Goal: Communication & Community: Answer question/provide support

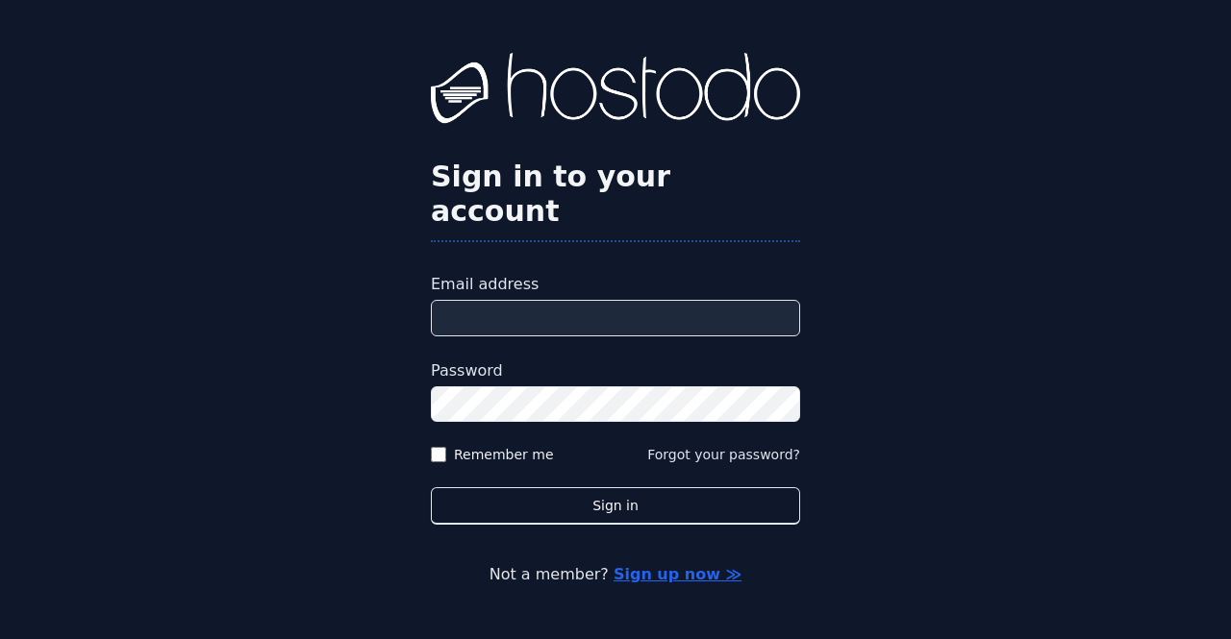
click at [532, 300] on input "Email address" at bounding box center [615, 318] width 369 height 37
type input "**********"
click at [1208, 284] on div "**********" at bounding box center [615, 319] width 1231 height 639
click at [472, 445] on label "Remember me" at bounding box center [504, 454] width 100 height 19
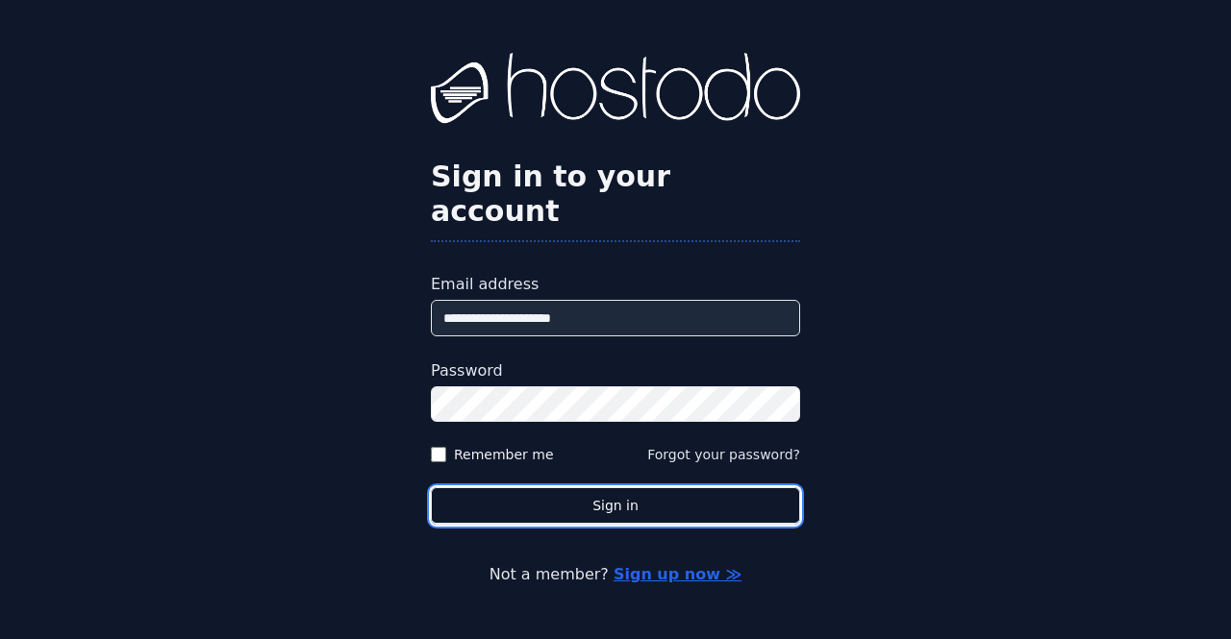
click at [572, 487] on button "Sign in" at bounding box center [615, 505] width 369 height 37
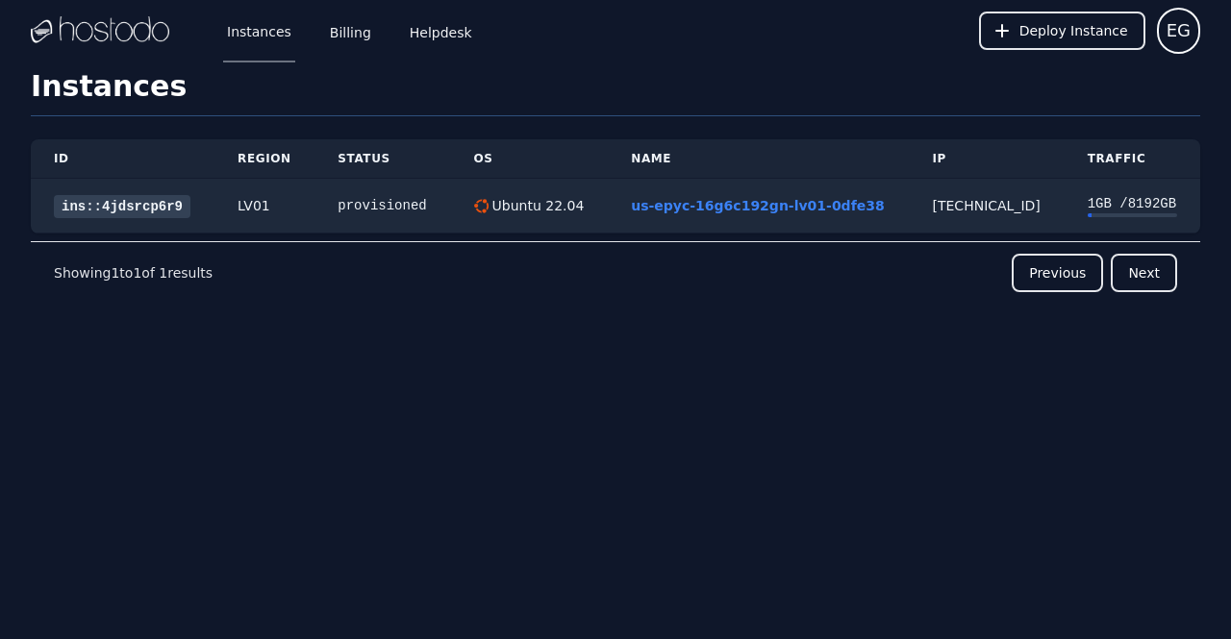
click at [339, 24] on link "Billing" at bounding box center [350, 30] width 49 height 63
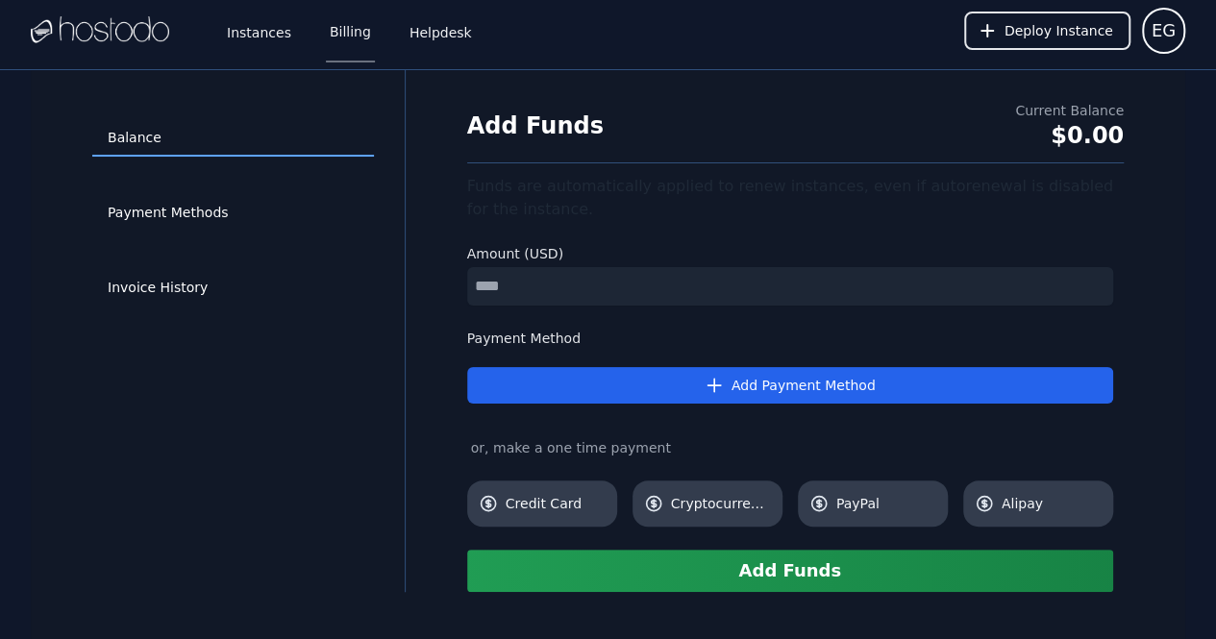
click at [423, 45] on link "Helpdesk" at bounding box center [441, 30] width 70 height 63
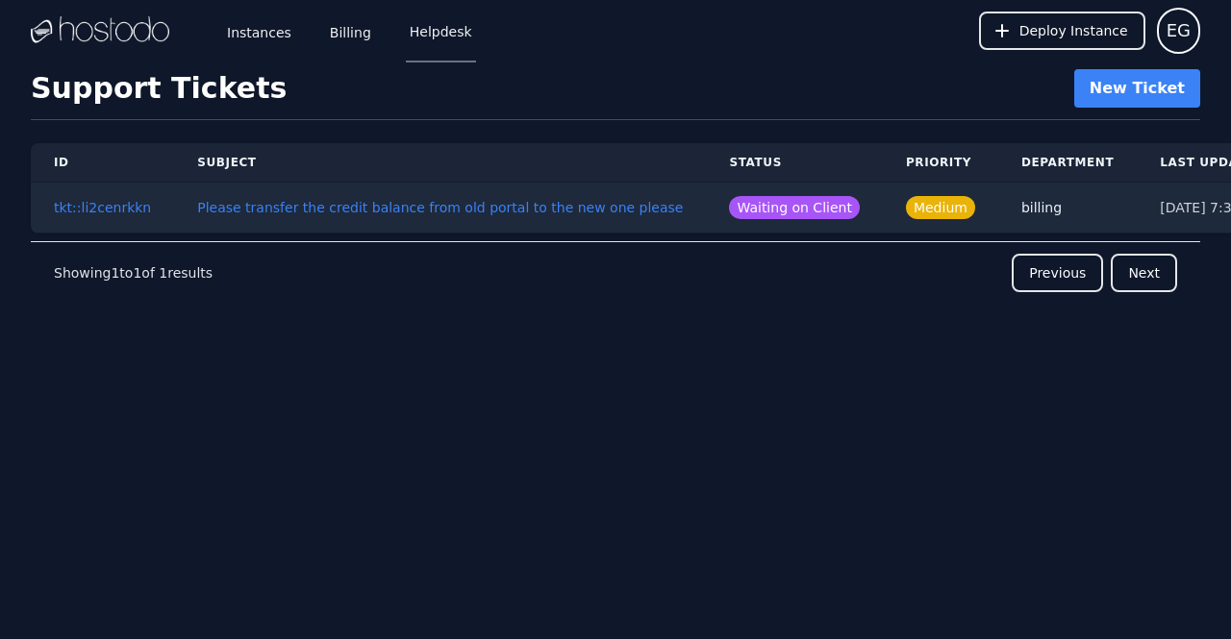
click at [439, 206] on button "Please transfer the credit balance from old portal to the new one please" at bounding box center [440, 207] width 486 height 19
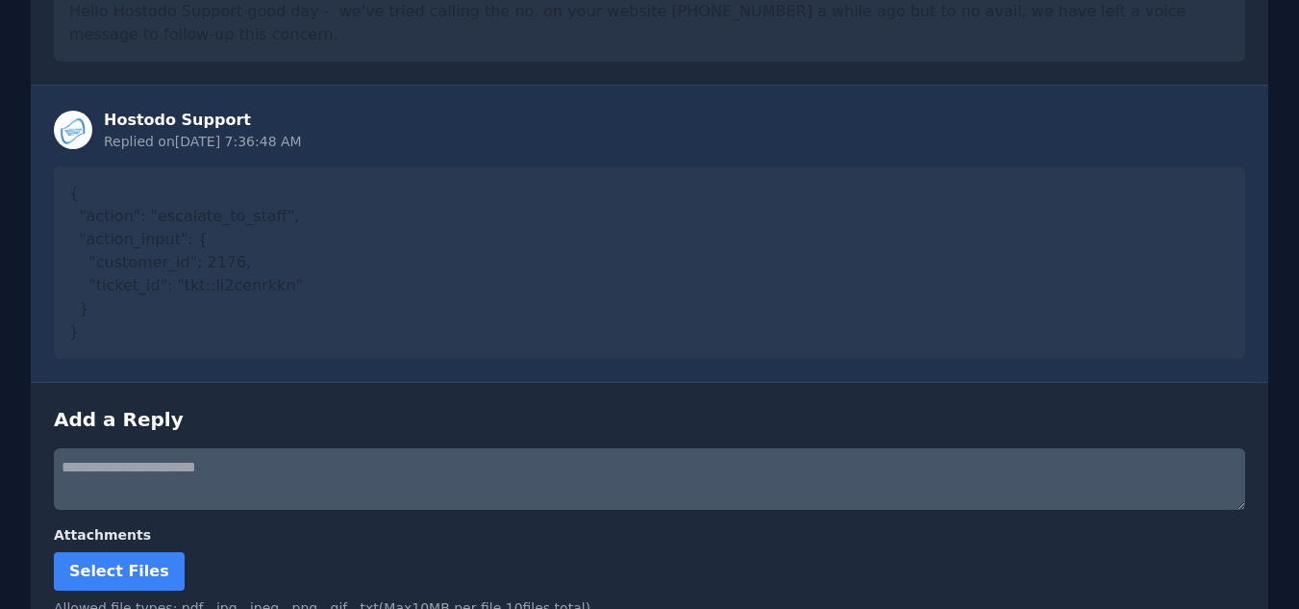
scroll to position [1432, 0]
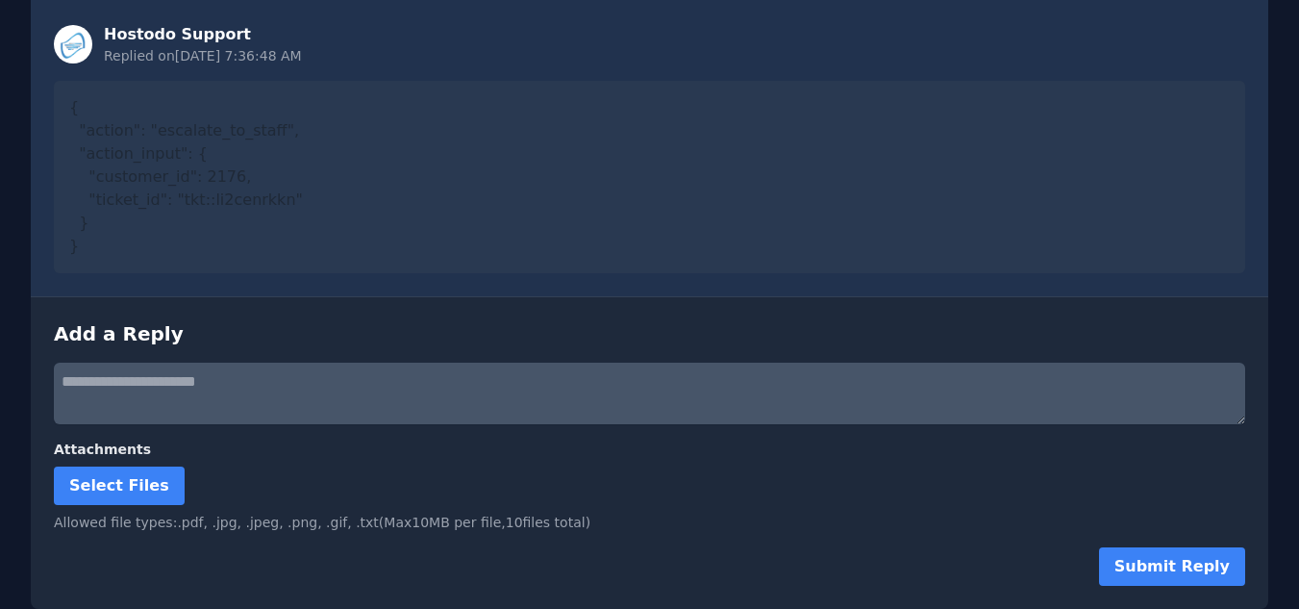
click at [299, 411] on textarea at bounding box center [649, 393] width 1191 height 62
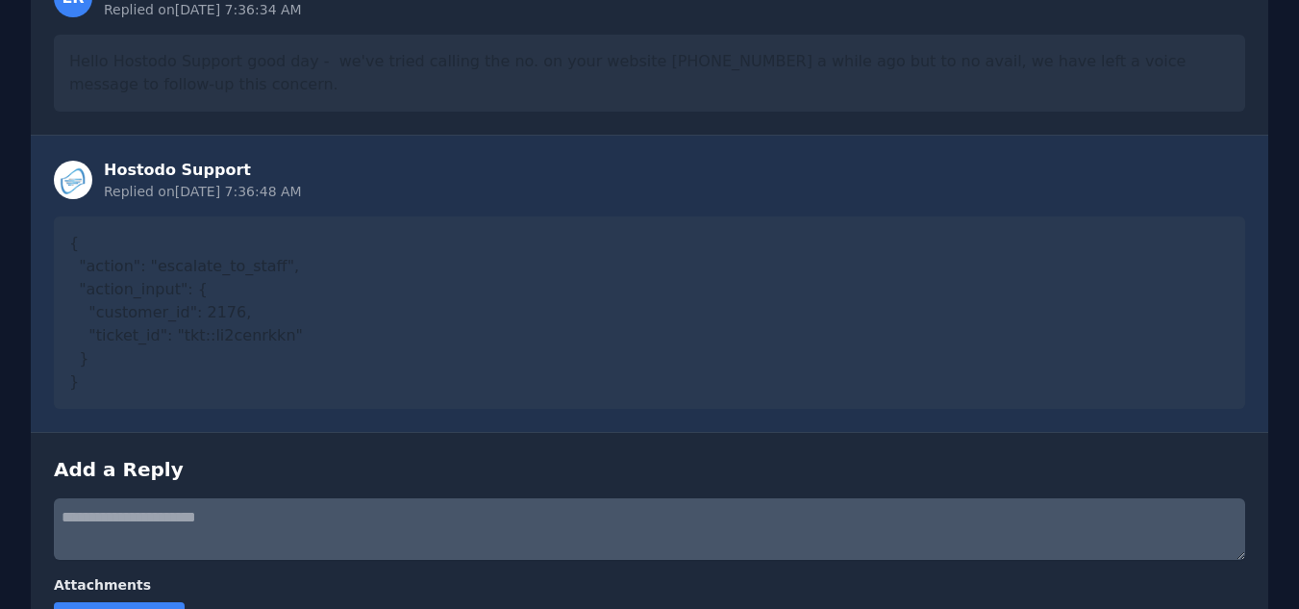
scroll to position [1143, 0]
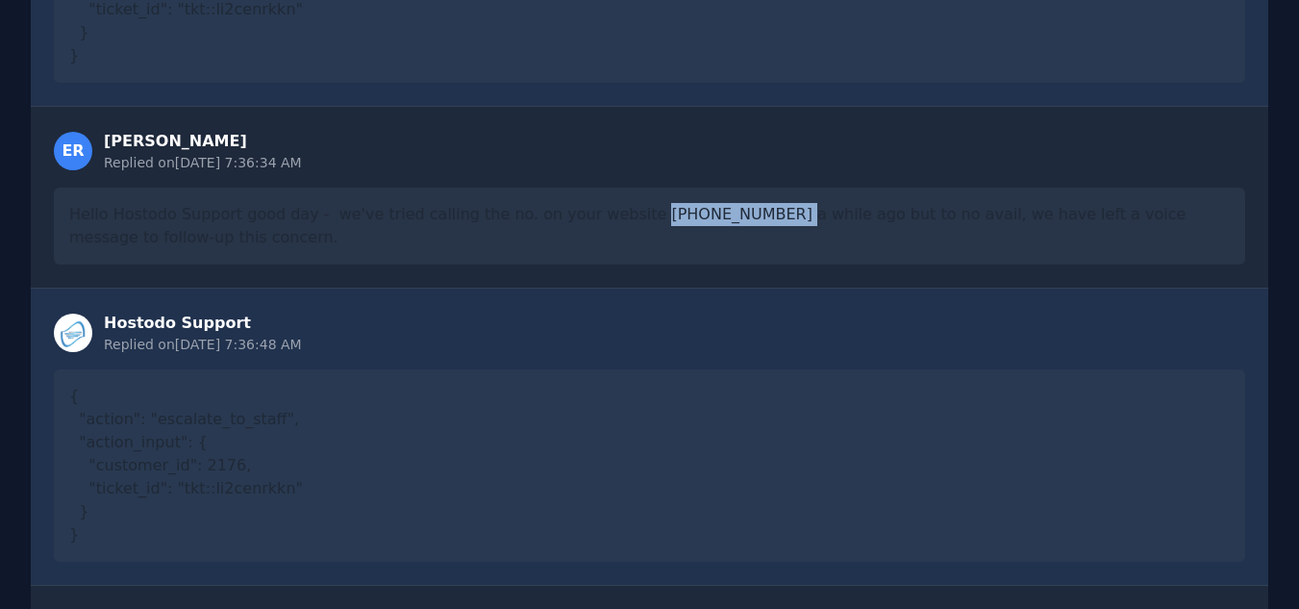
drag, startPoint x: 719, startPoint y: 213, endPoint x: 605, endPoint y: 211, distance: 114.4
click at [605, 211] on div "Hello Hostodo Support good day - we've tried calling the no. on your website [P…" at bounding box center [649, 225] width 1191 height 77
copy div "[PHONE_NUMBER]"
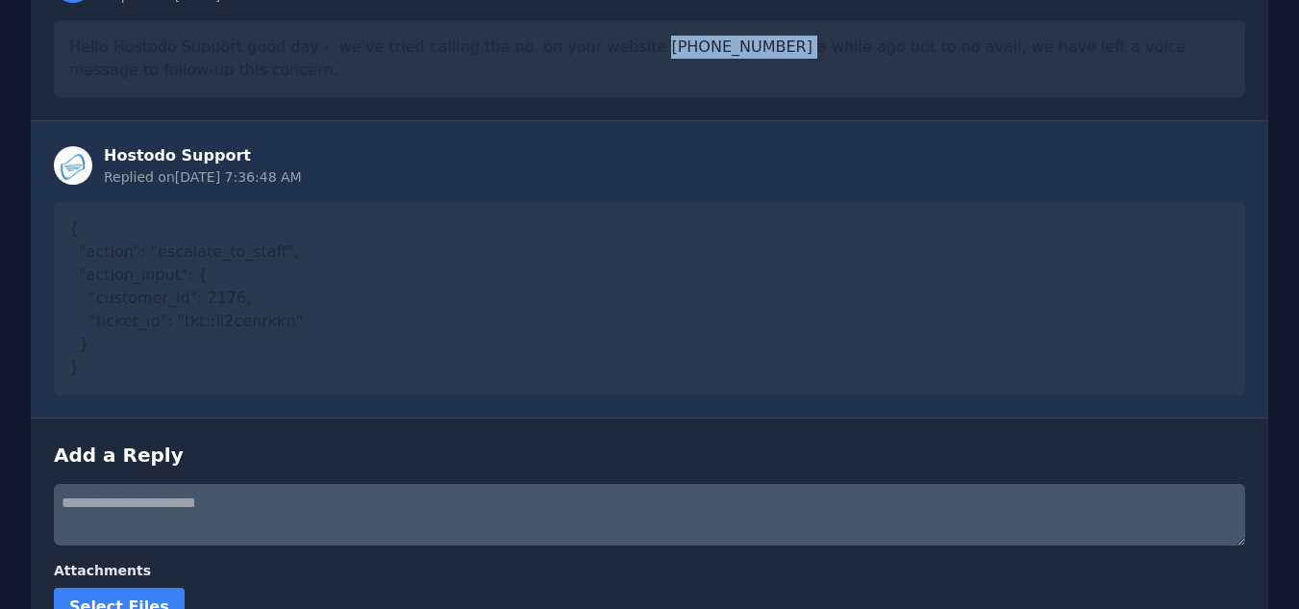
scroll to position [1432, 0]
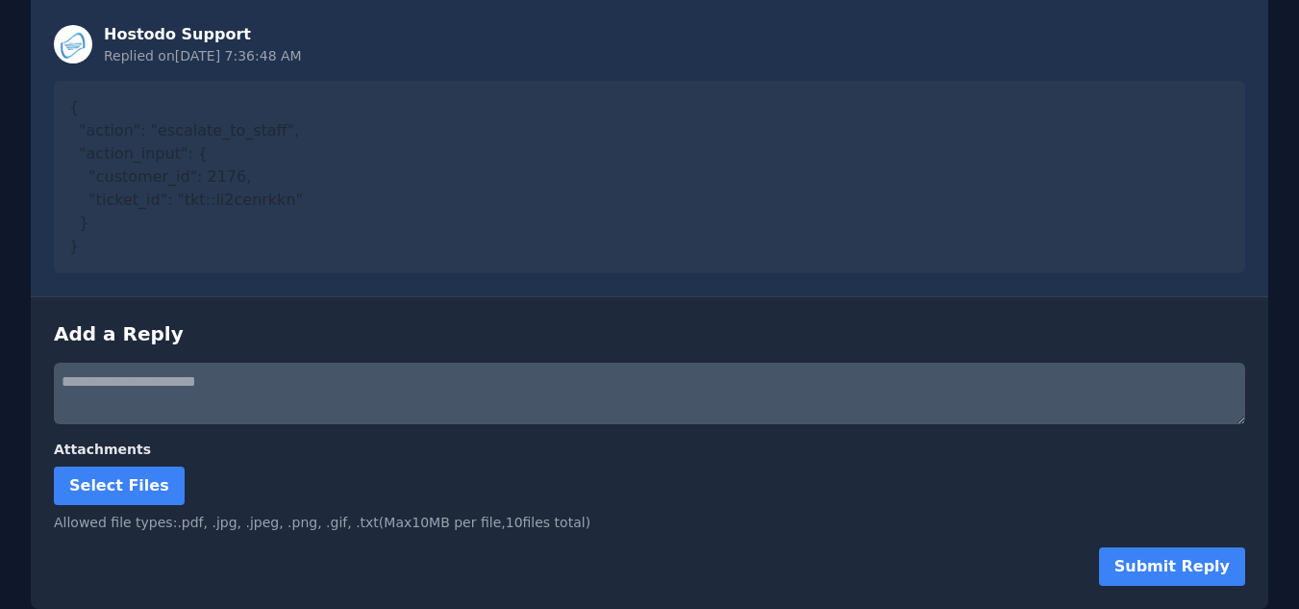
click at [209, 379] on textarea at bounding box center [649, 393] width 1191 height 62
paste textarea "**********"
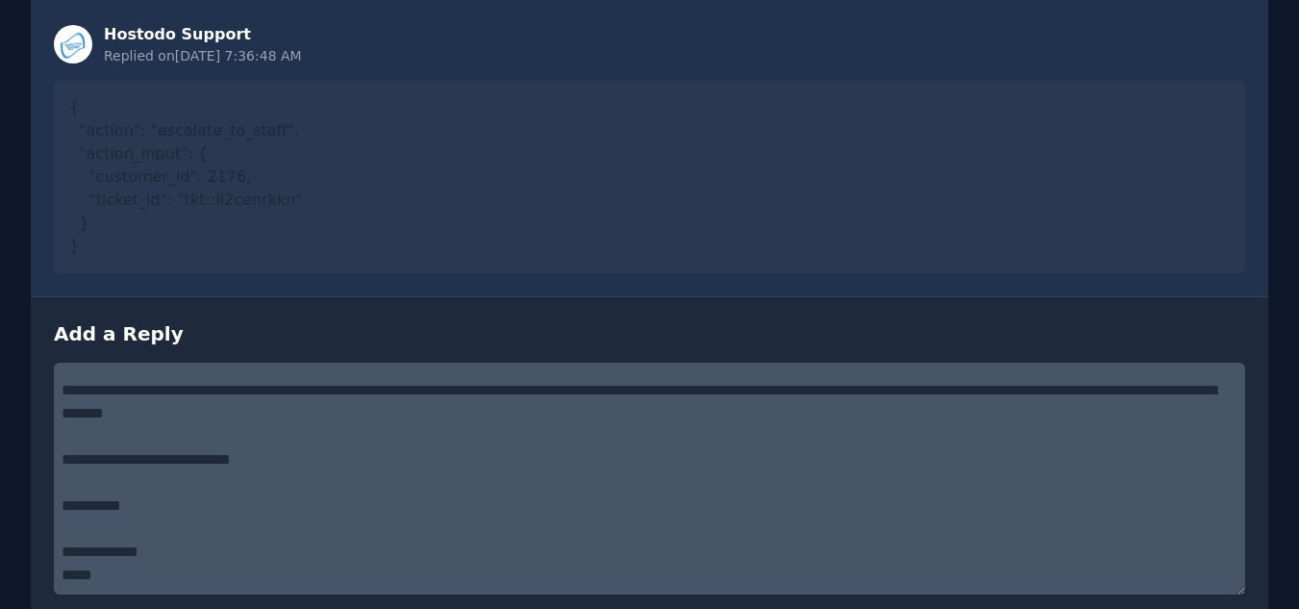
drag, startPoint x: 1238, startPoint y: 421, endPoint x: 1234, endPoint y: 591, distance: 170.2
click at [1230, 591] on textarea "**********" at bounding box center [649, 478] width 1191 height 232
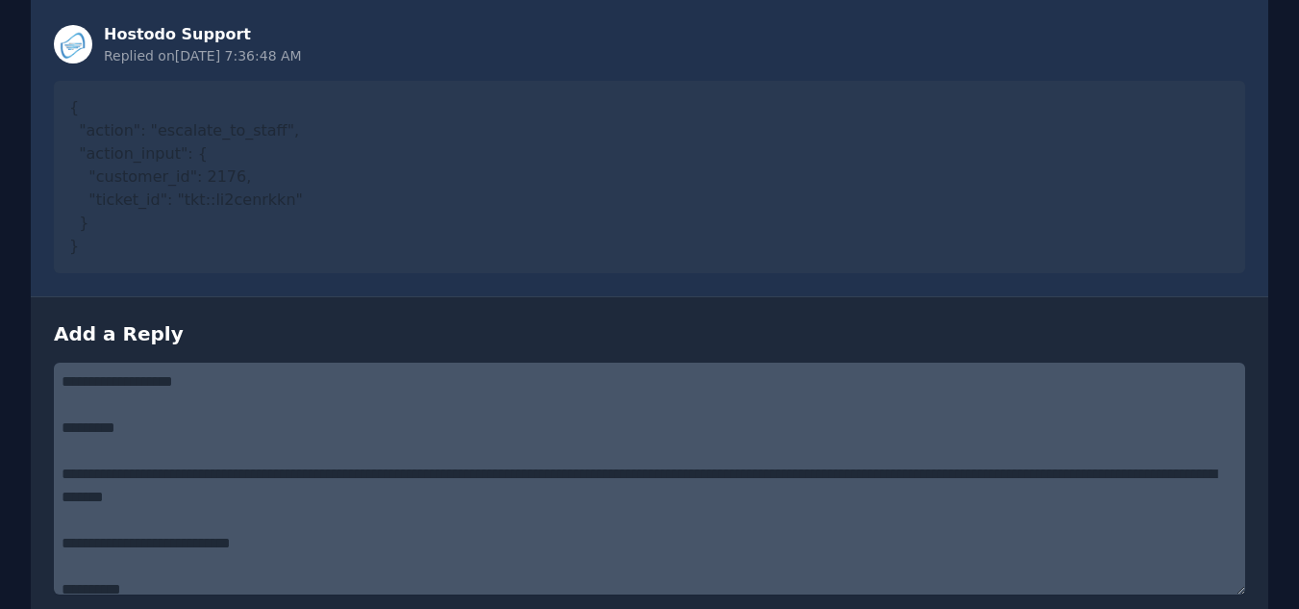
scroll to position [1528, 0]
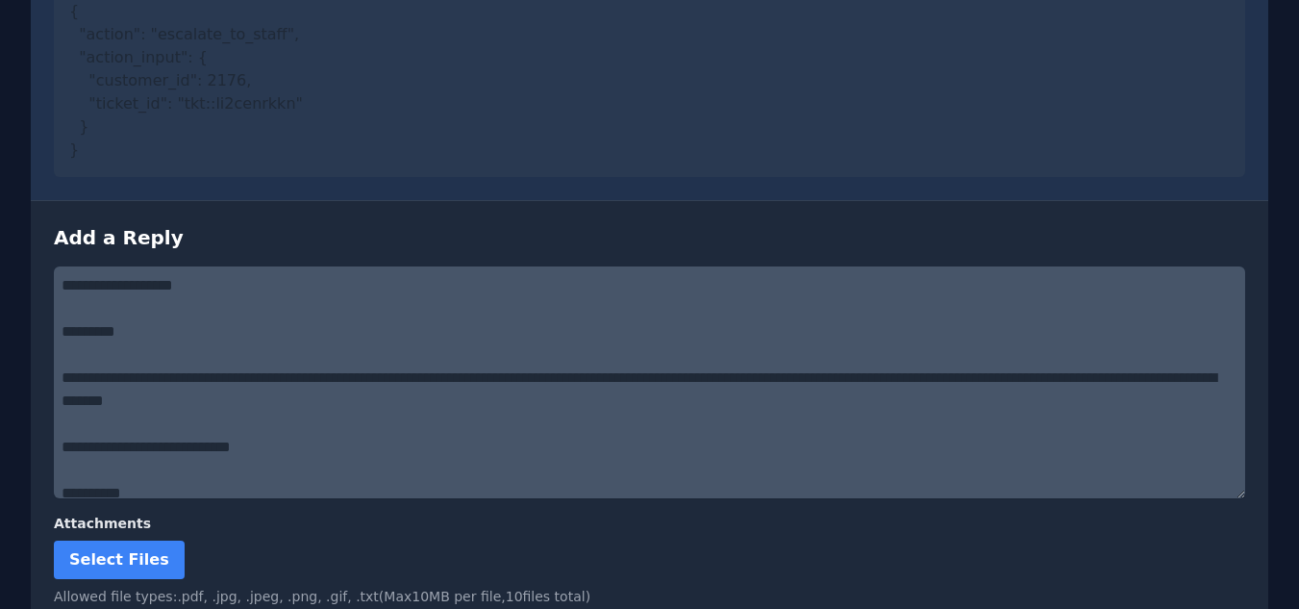
type textarea "**********"
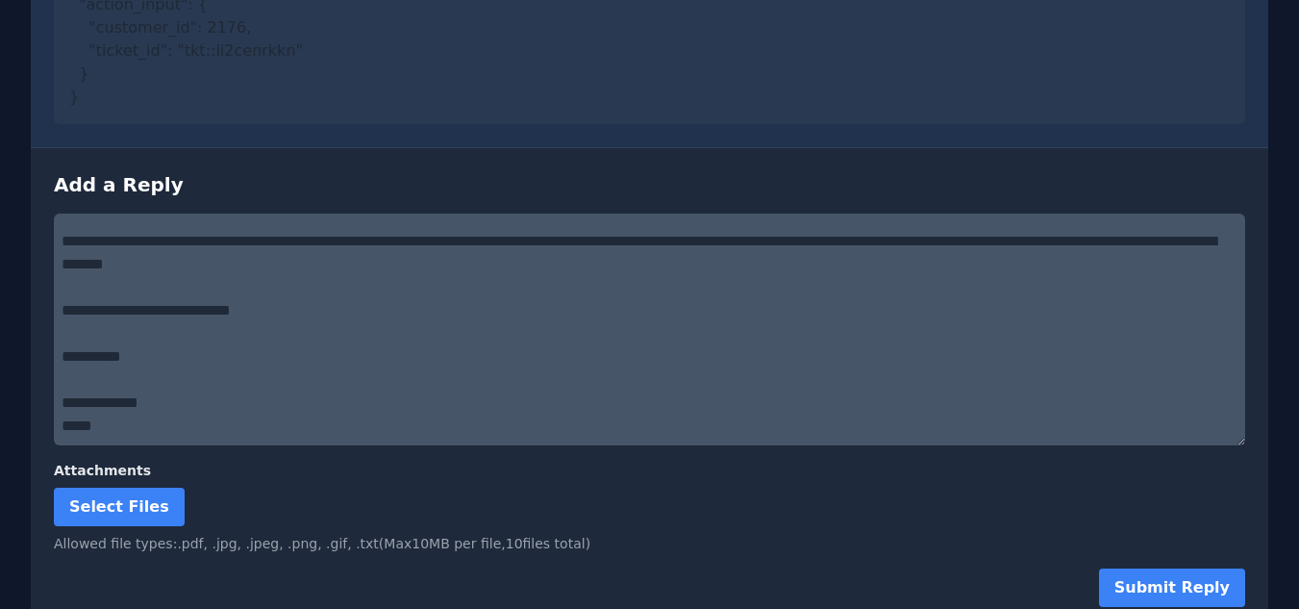
scroll to position [1602, 0]
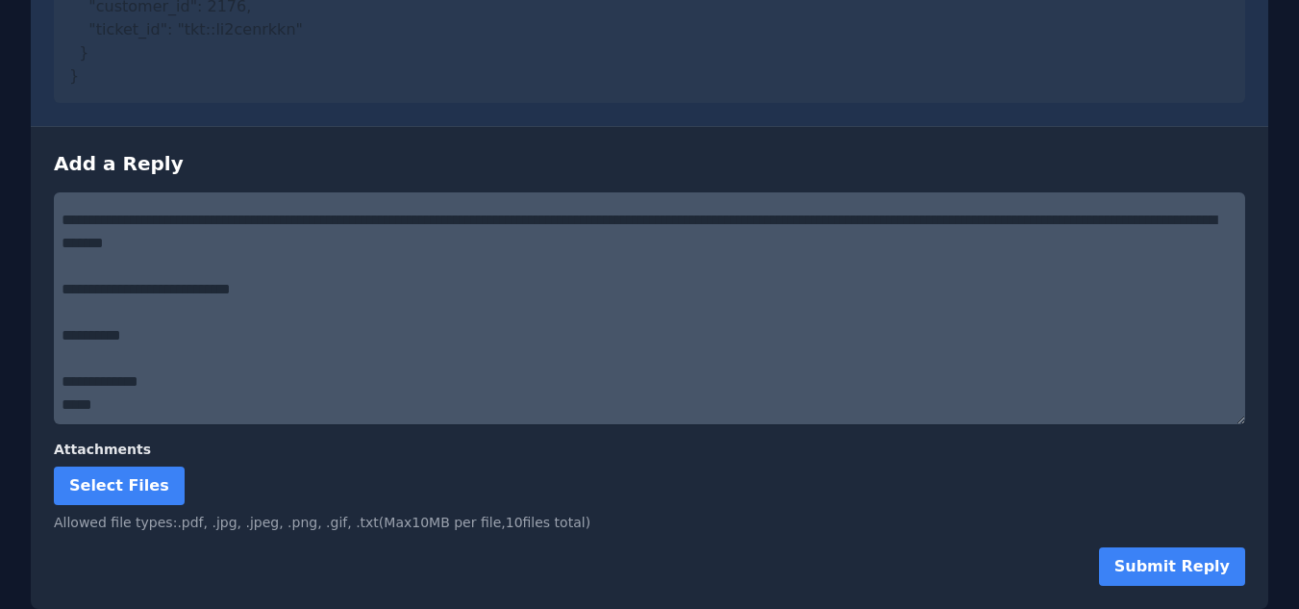
click at [138, 499] on label "Select Files" at bounding box center [119, 485] width 131 height 38
click at [0, 0] on input "Select Files" at bounding box center [0, 0] width 0 height 0
click at [1195, 565] on button "Submit Reply" at bounding box center [1172, 566] width 146 height 38
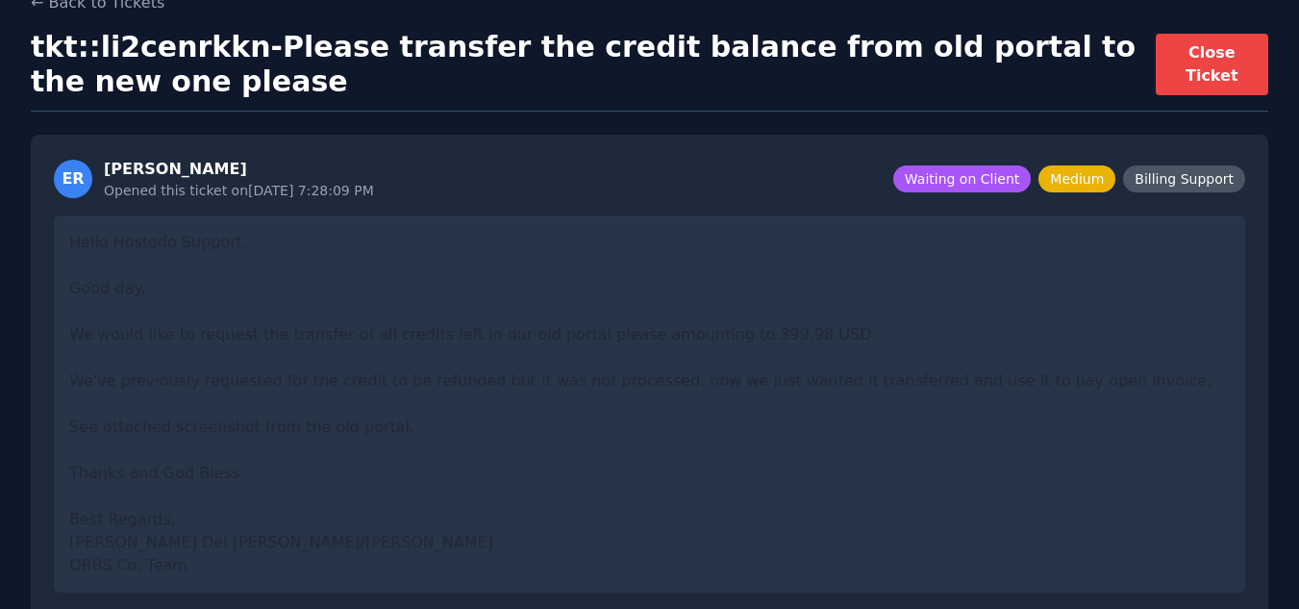
scroll to position [0, 0]
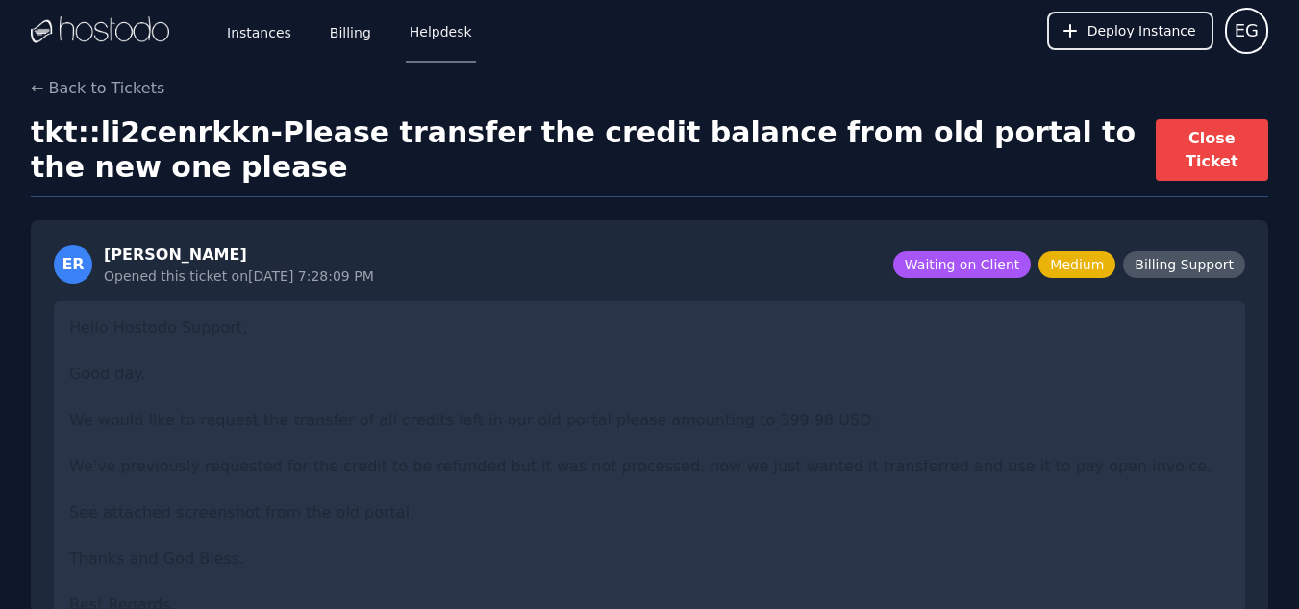
click at [1213, 262] on span "Billing Support" at bounding box center [1184, 264] width 122 height 27
click at [1214, 262] on span "Billing Support" at bounding box center [1184, 264] width 122 height 27
